Goal: Find specific page/section: Find specific page/section

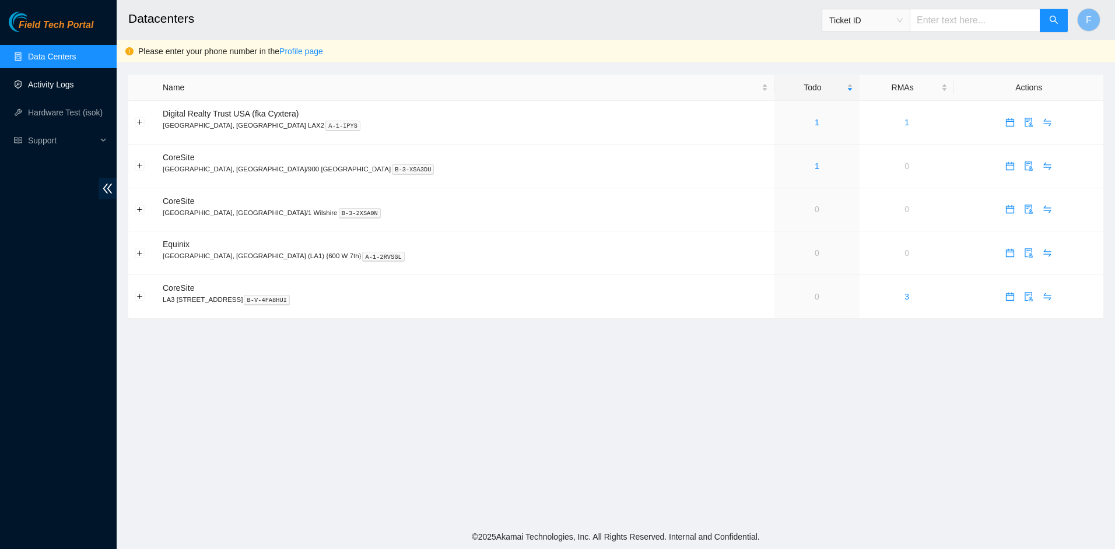
click at [37, 87] on link "Activity Logs" at bounding box center [51, 84] width 46 height 9
click at [61, 87] on link "Activity Logs" at bounding box center [51, 84] width 46 height 9
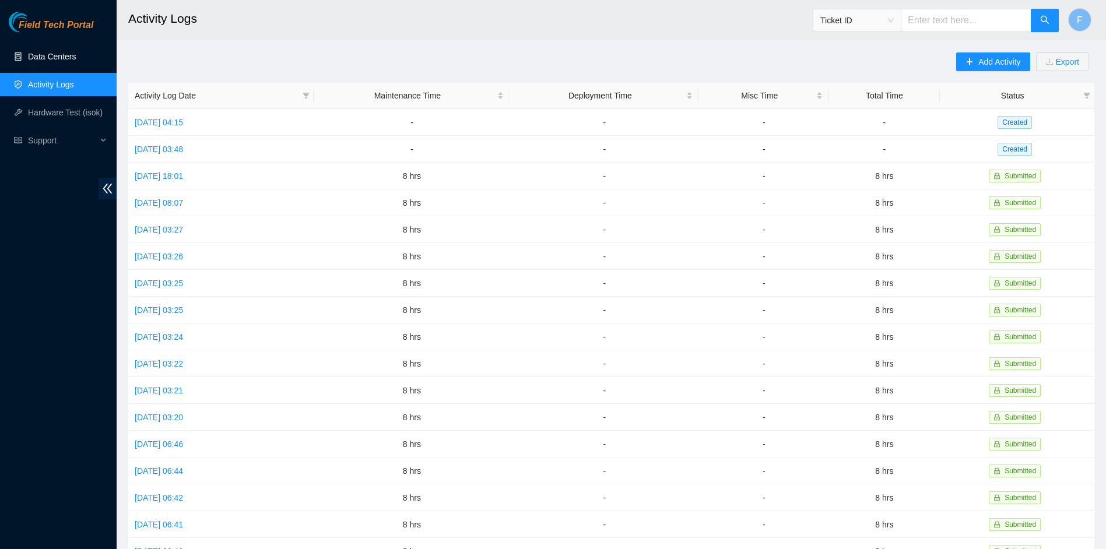
click at [59, 61] on link "Data Centers" at bounding box center [52, 56] width 48 height 9
